Goal: Task Accomplishment & Management: Manage account settings

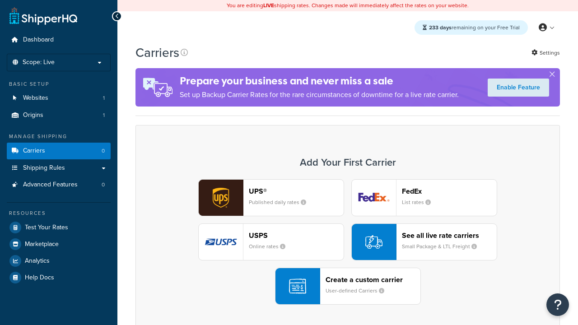
click at [348, 242] on div "UPS® Published daily rates FedEx List rates USPS Online rates See all live rate…" at bounding box center [347, 241] width 405 height 125
click at [449, 191] on header "FedEx" at bounding box center [449, 191] width 95 height 9
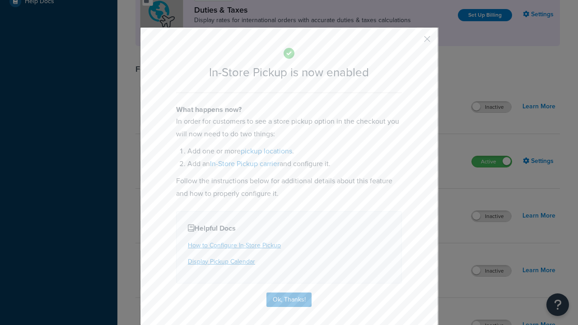
click at [413, 41] on button "button" at bounding box center [414, 42] width 2 height 2
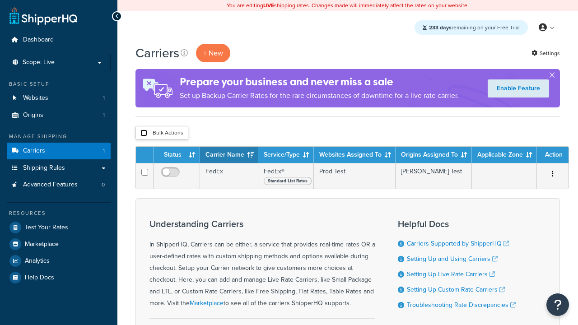
click at [144, 134] on input "checkbox" at bounding box center [143, 133] width 7 height 7
checkbox input "true"
click at [0, 0] on button "Delete" at bounding box center [0, 0] width 0 height 0
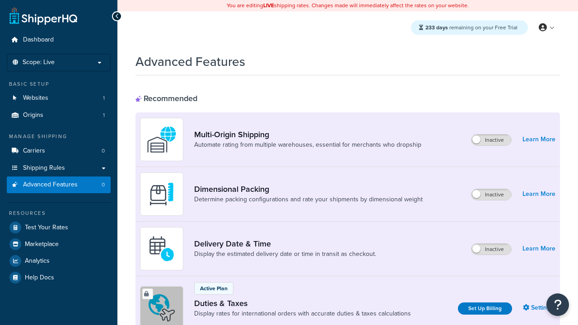
scroll to position [293, 0]
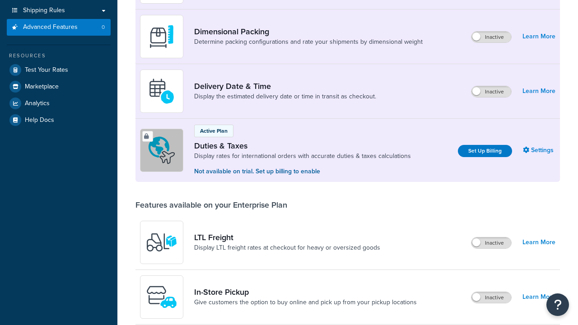
click at [492, 292] on label "Inactive" at bounding box center [491, 297] width 40 height 11
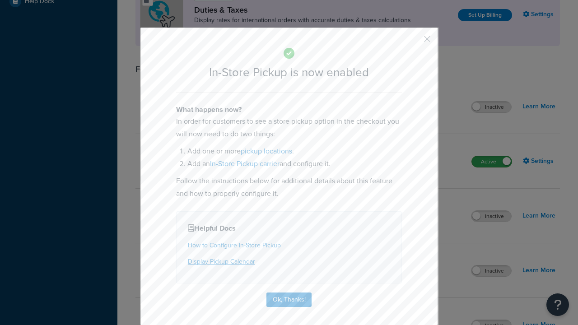
scroll to position [0, 0]
click at [413, 42] on button "button" at bounding box center [414, 42] width 2 height 2
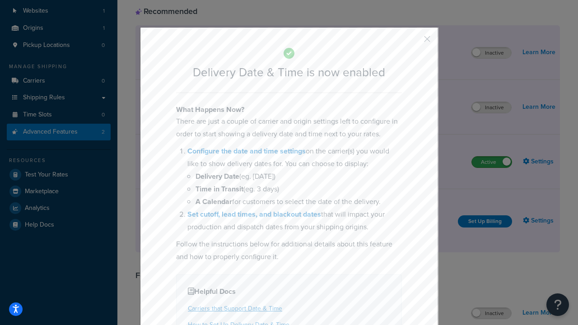
click at [413, 42] on button "button" at bounding box center [414, 42] width 2 height 2
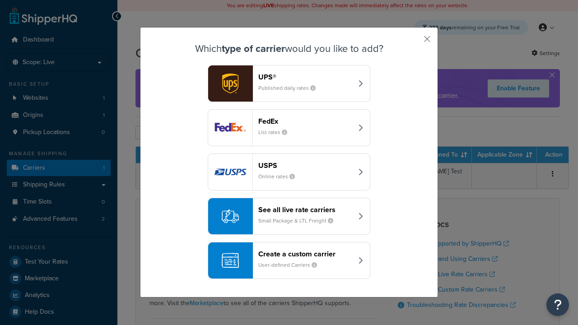
click at [289, 261] on div "Create a custom carrier User-defined Carriers" at bounding box center [305, 261] width 94 height 22
